Goal: Register for event/course

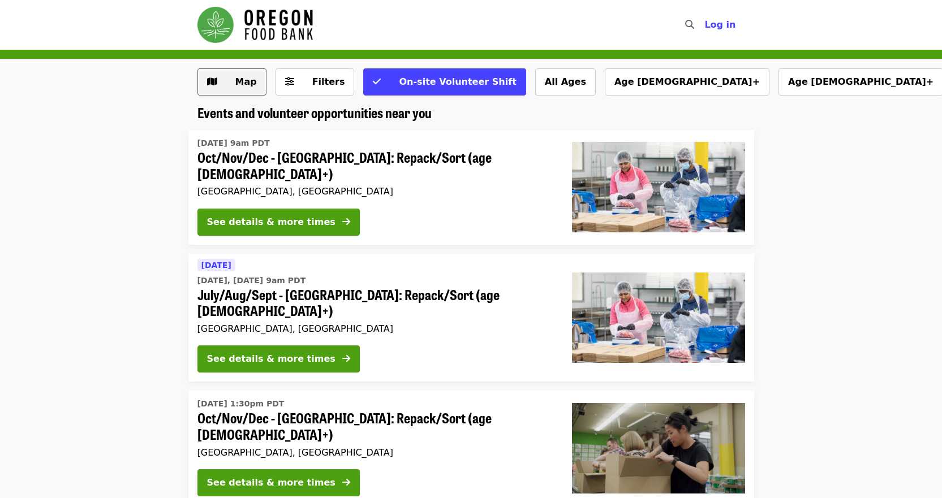
click at [235, 83] on span "Map" at bounding box center [245, 81] width 21 height 11
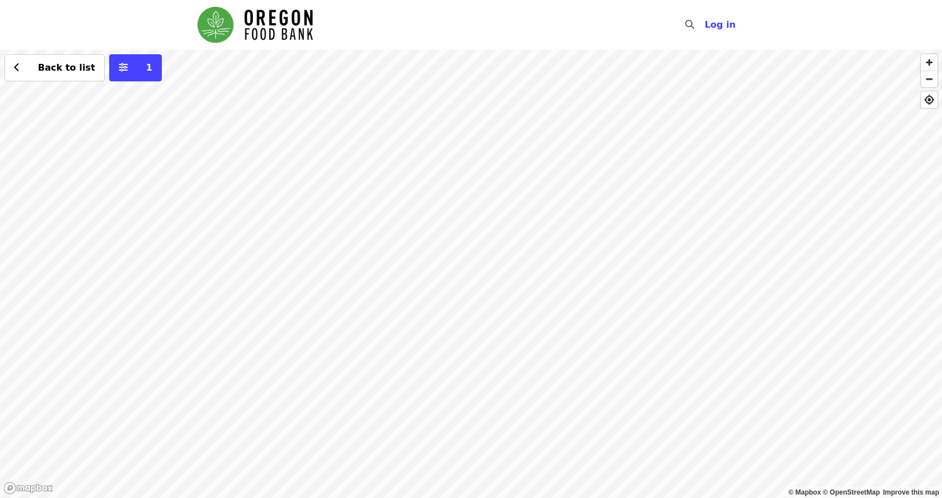
click at [584, 271] on div "Back to list 1" at bounding box center [471, 274] width 942 height 449
click at [569, 286] on span "See 2 actions at this location" at bounding box center [580, 282] width 148 height 11
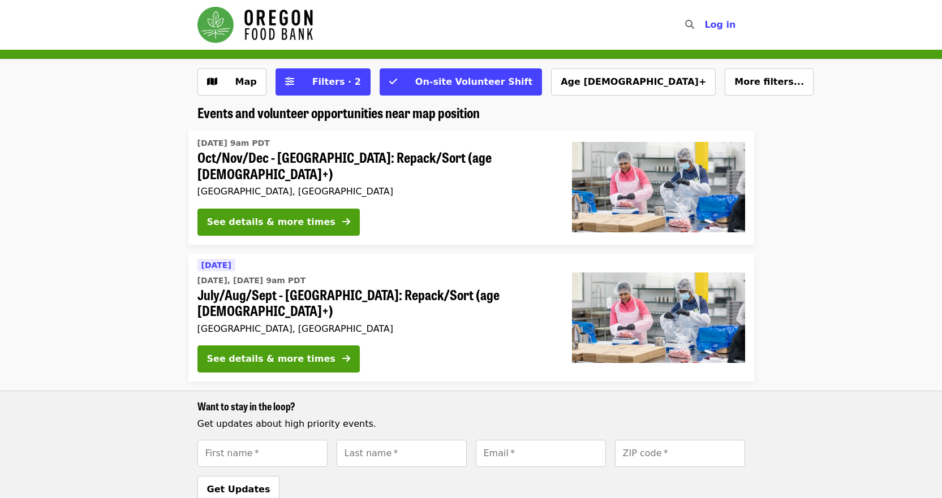
click at [320, 158] on span "Oct/Nov/Dec - [GEOGRAPHIC_DATA]: Repack/Sort (age [DEMOGRAPHIC_DATA]+)" at bounding box center [375, 165] width 356 height 33
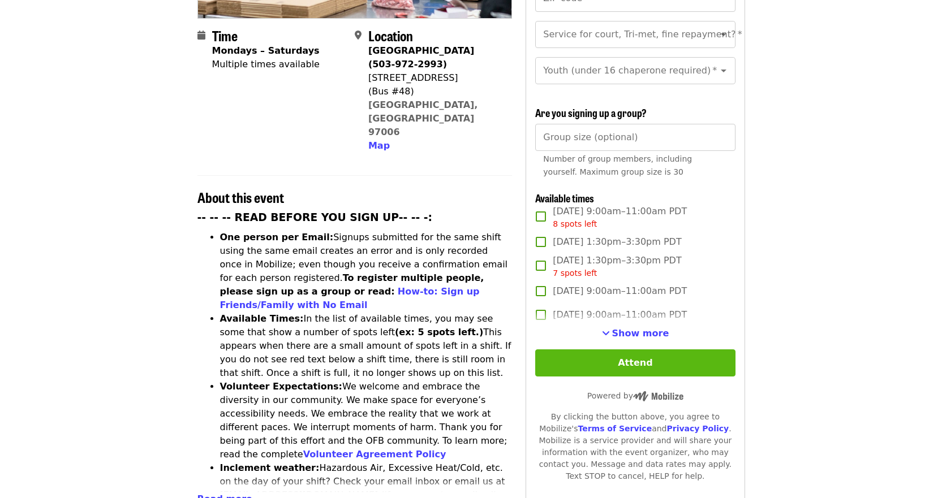
scroll to position [283, 0]
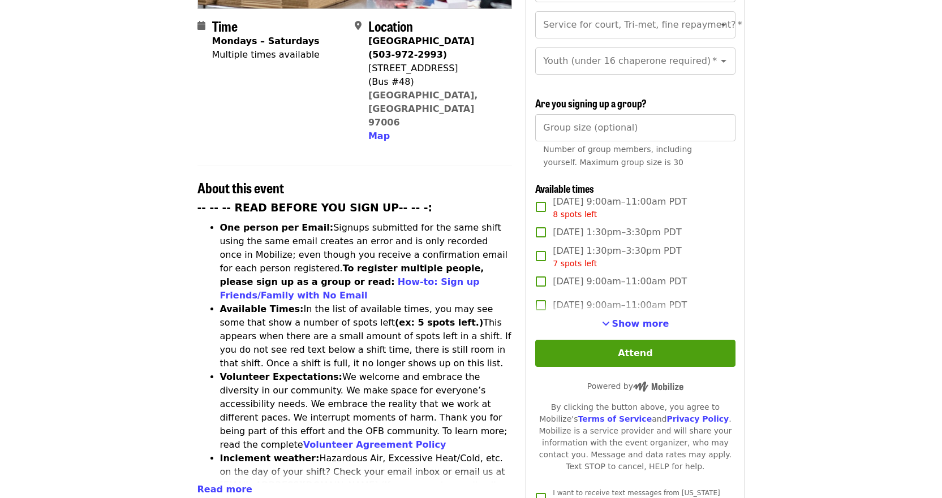
click at [633, 321] on span "Show more" at bounding box center [640, 324] width 57 height 11
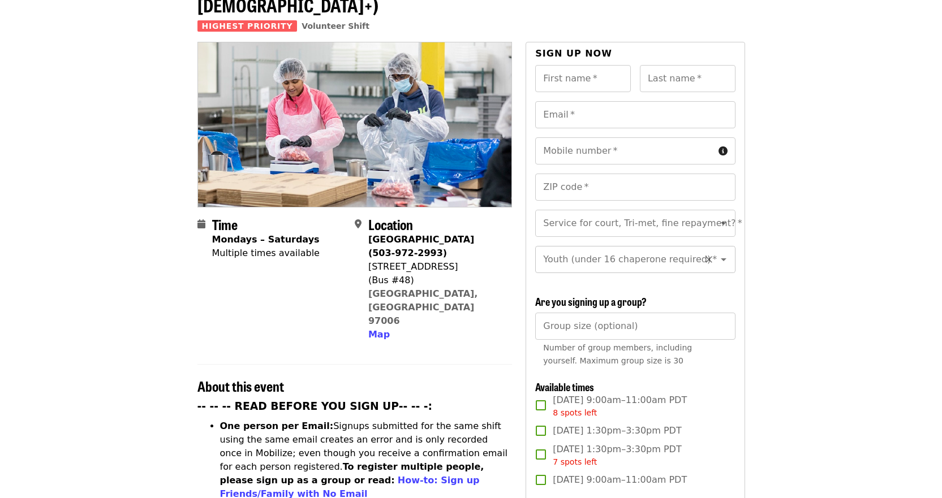
scroll to position [0, 0]
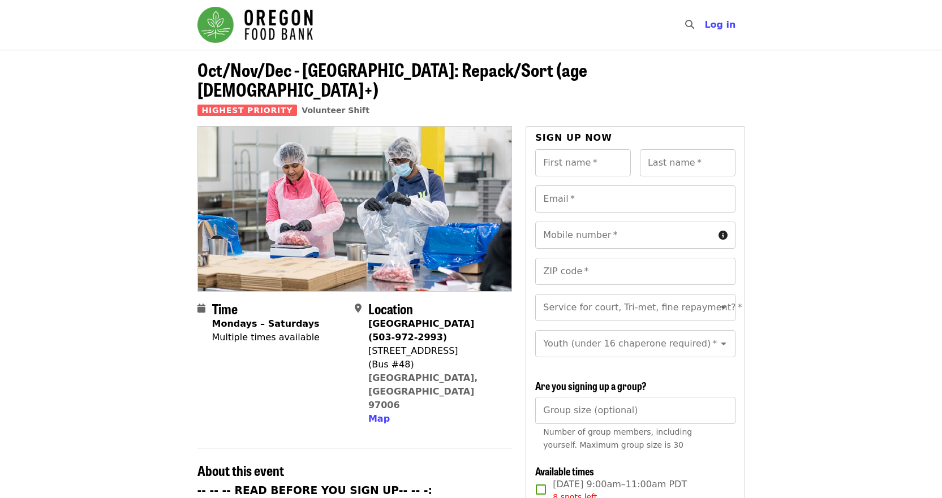
drag, startPoint x: 455, startPoint y: 331, endPoint x: 371, endPoint y: 332, distance: 84.3
click at [371, 345] on div "[STREET_ADDRESS]" at bounding box center [435, 352] width 135 height 14
drag, startPoint x: 465, startPoint y: 335, endPoint x: 459, endPoint y: 332, distance: 5.8
click at [465, 345] on div "[STREET_ADDRESS]" at bounding box center [435, 352] width 135 height 14
click at [456, 345] on div "[STREET_ADDRESS]" at bounding box center [435, 352] width 135 height 14
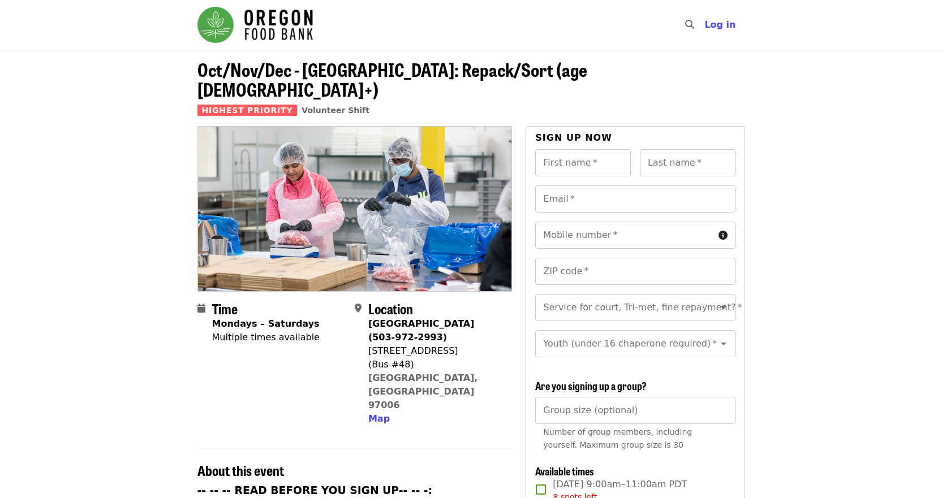
click at [440, 345] on div "[STREET_ADDRESS]" at bounding box center [435, 352] width 135 height 14
drag, startPoint x: 398, startPoint y: 331, endPoint x: 368, endPoint y: 332, distance: 30.6
click at [368, 345] on div "[STREET_ADDRESS]" at bounding box center [435, 352] width 135 height 14
